Goal: Check status: Check status

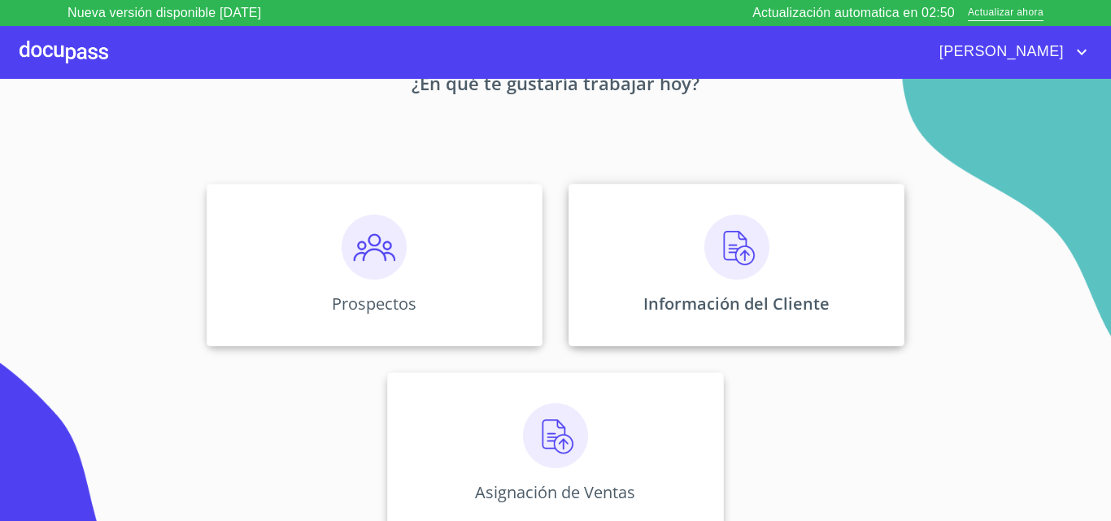
scroll to position [107, 0]
click at [675, 248] on div "Información del Cliente" at bounding box center [736, 264] width 336 height 163
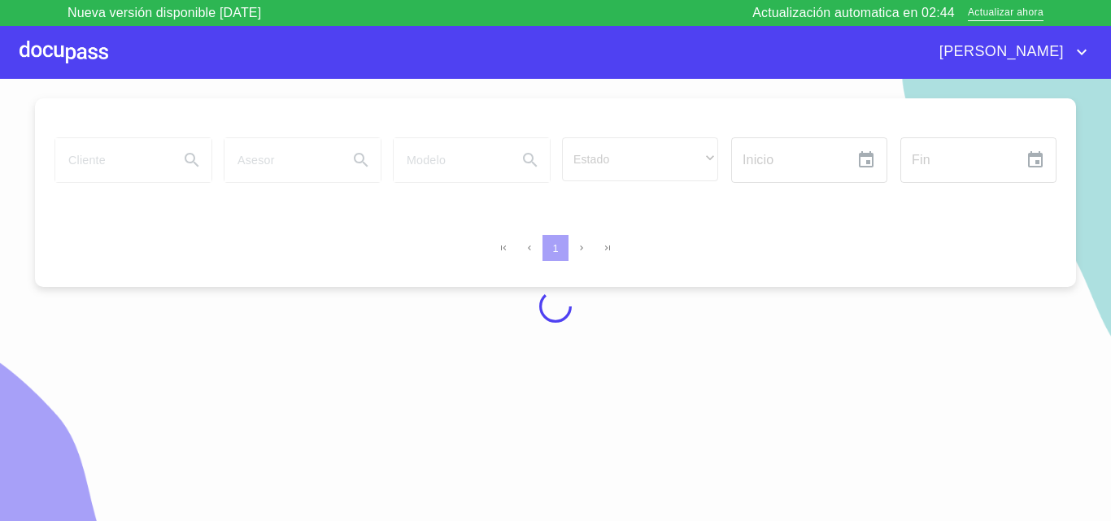
scroll to position [14, 0]
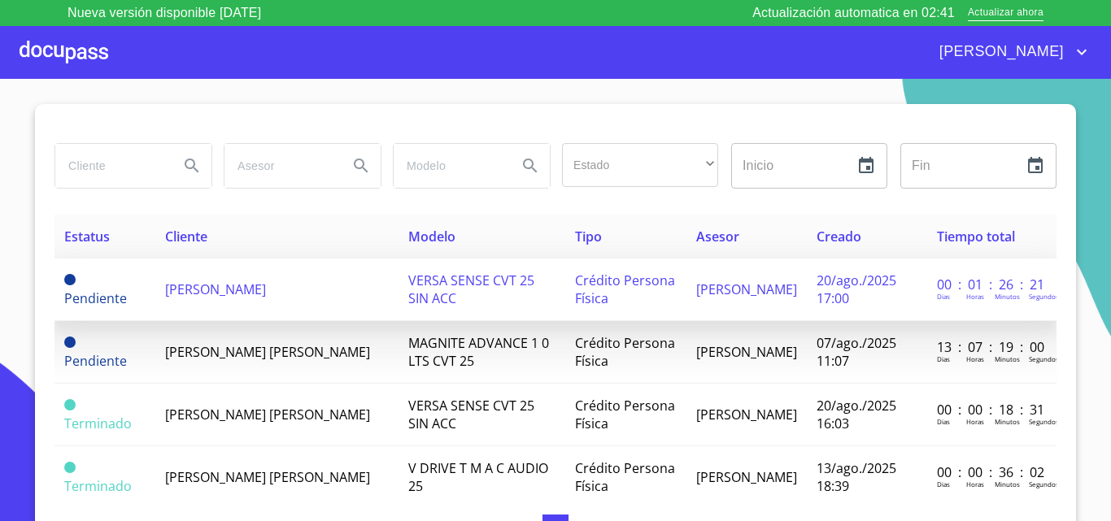
click at [241, 274] on td "[PERSON_NAME]" at bounding box center [276, 290] width 243 height 63
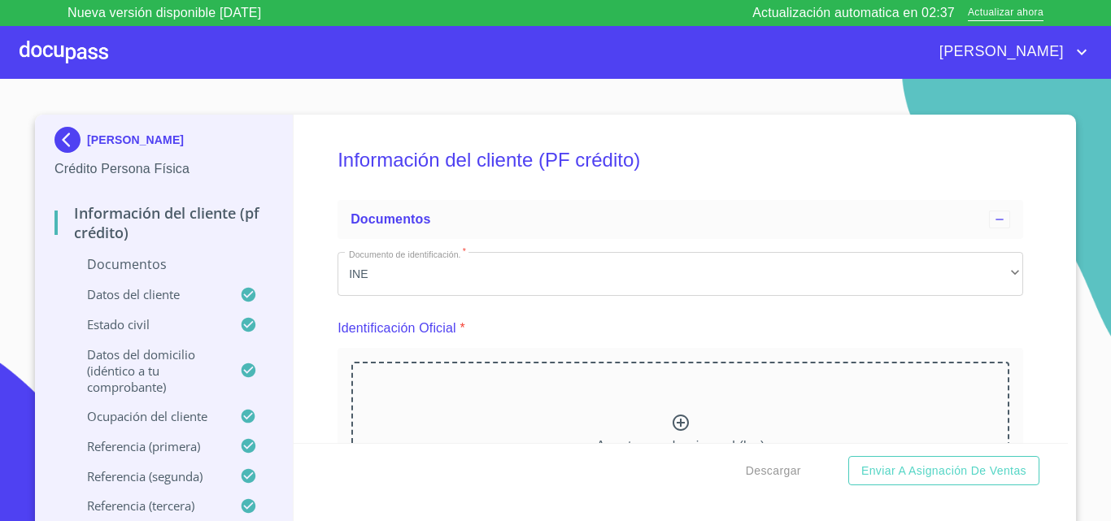
scroll to position [1543, 0]
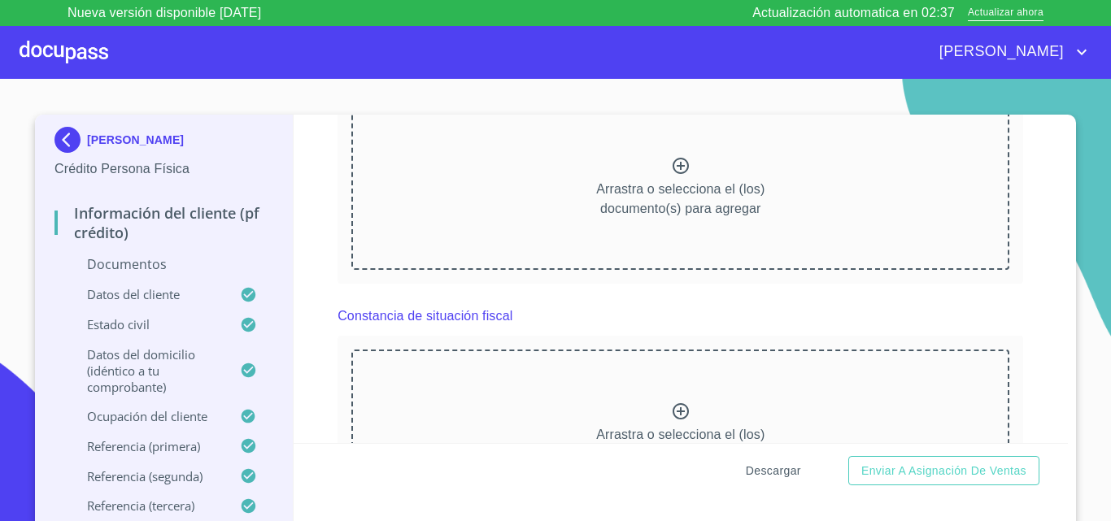
click at [756, 461] on span "Descargar" at bounding box center [773, 471] width 55 height 20
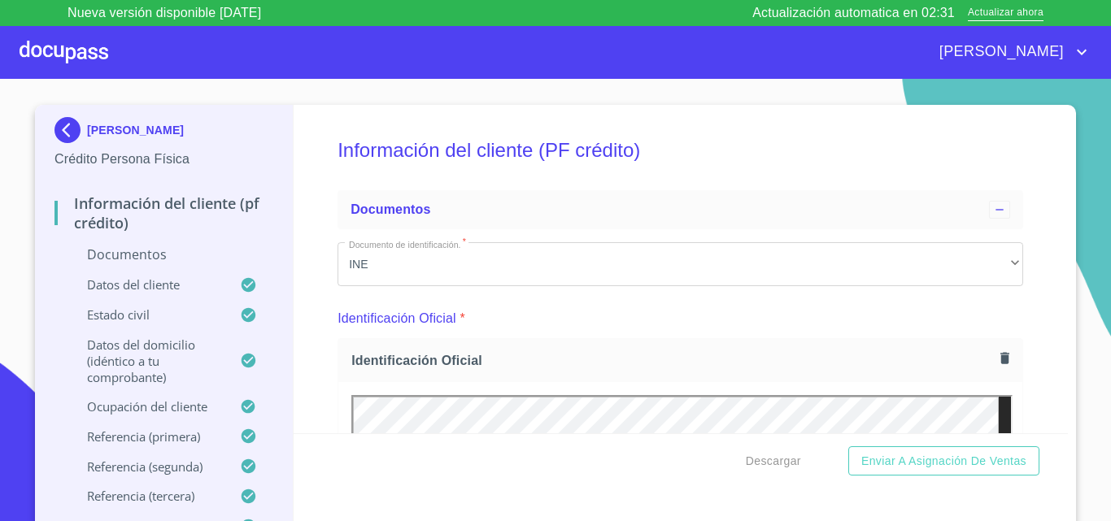
scroll to position [8, 0]
